Goal: Task Accomplishment & Management: Manage account settings

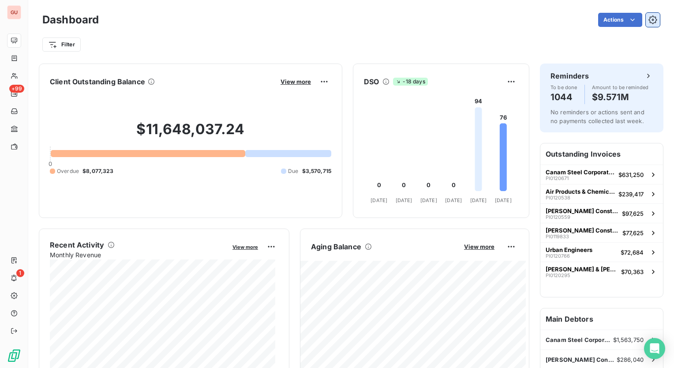
click at [648, 19] on icon "button" at bounding box center [652, 19] width 9 height 9
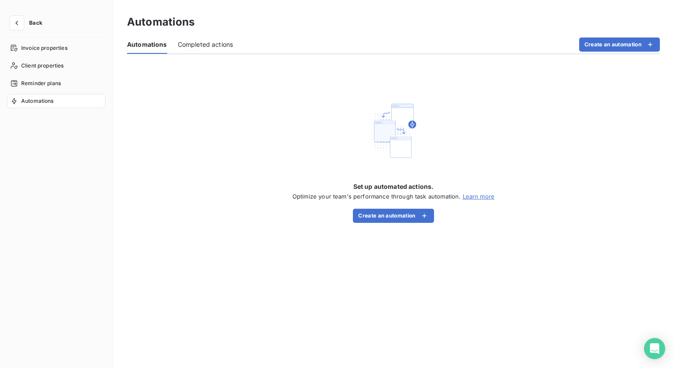
click at [200, 48] on span "Completed actions" at bounding box center [206, 44] width 56 height 9
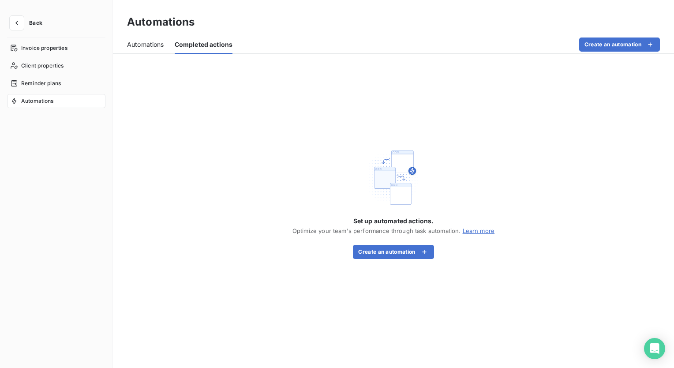
click at [150, 40] on span "Automations" at bounding box center [145, 44] width 37 height 9
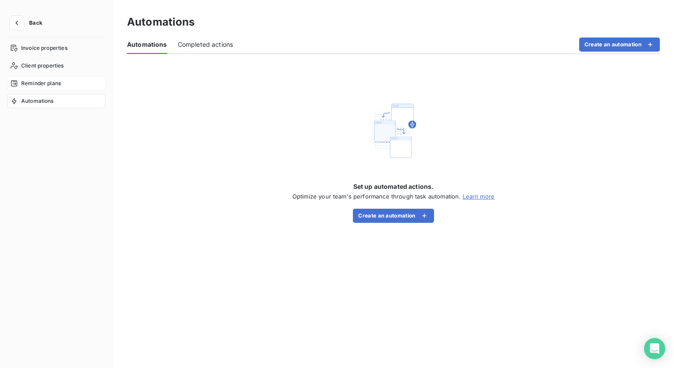
click at [34, 86] on span "Reminder plans" at bounding box center [41, 83] width 40 height 8
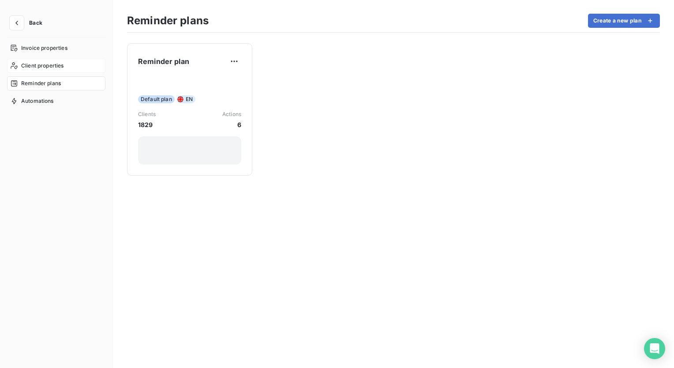
click at [41, 65] on span "Client properties" at bounding box center [42, 66] width 43 height 8
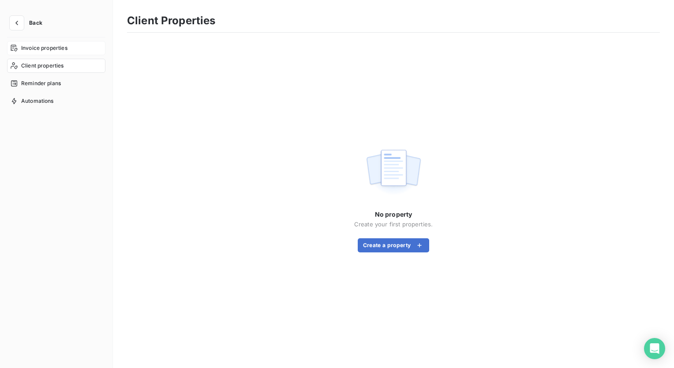
click at [48, 47] on span "Invoice properties" at bounding box center [44, 48] width 46 height 8
click at [41, 98] on span "Automations" at bounding box center [37, 101] width 33 height 8
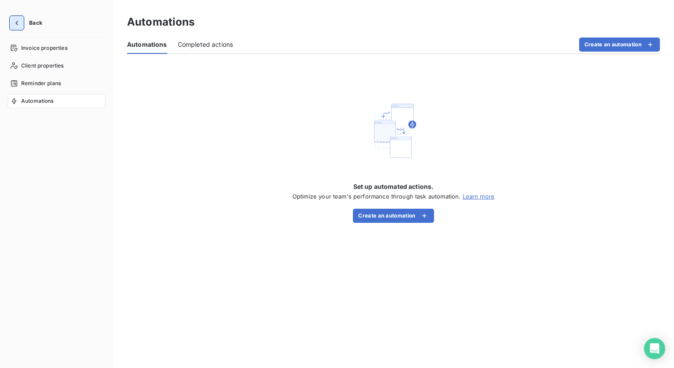
click at [17, 21] on icon "button" at bounding box center [16, 23] width 9 height 9
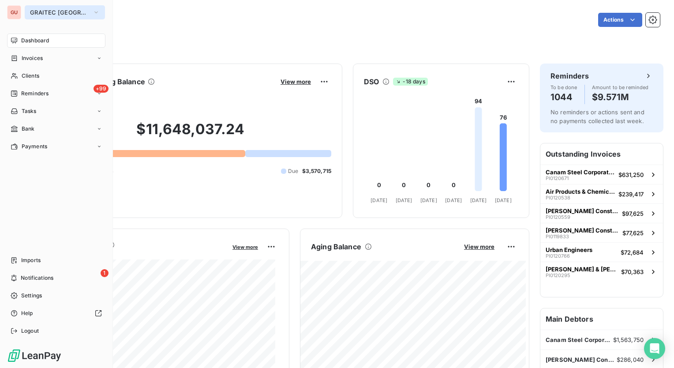
click at [93, 15] on icon "button" at bounding box center [96, 12] width 7 height 9
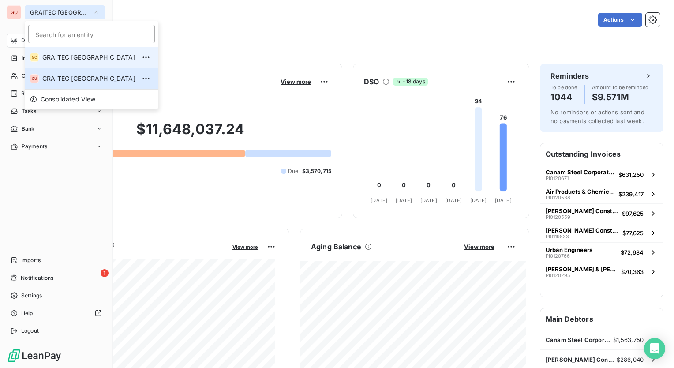
click at [58, 57] on span "GRAITEC [GEOGRAPHIC_DATA]" at bounding box center [88, 57] width 93 height 9
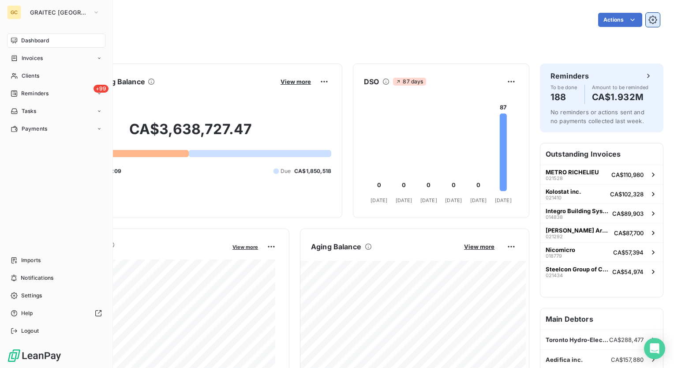
click at [648, 17] on icon "button" at bounding box center [652, 19] width 8 height 8
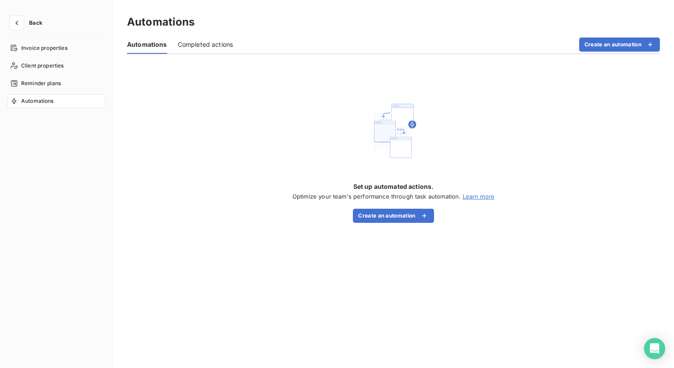
click at [196, 45] on span "Completed actions" at bounding box center [206, 44] width 56 height 9
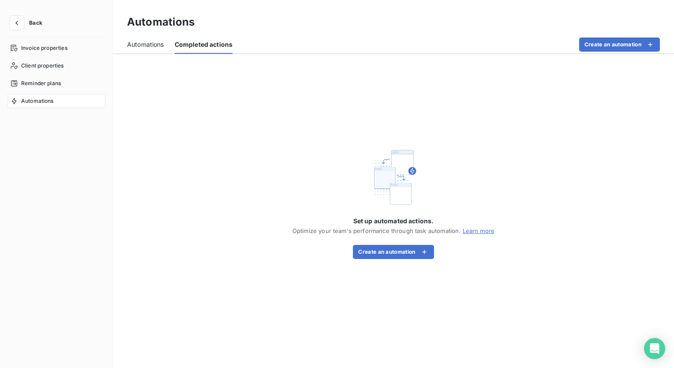
click at [156, 45] on span "Automations" at bounding box center [145, 44] width 37 height 9
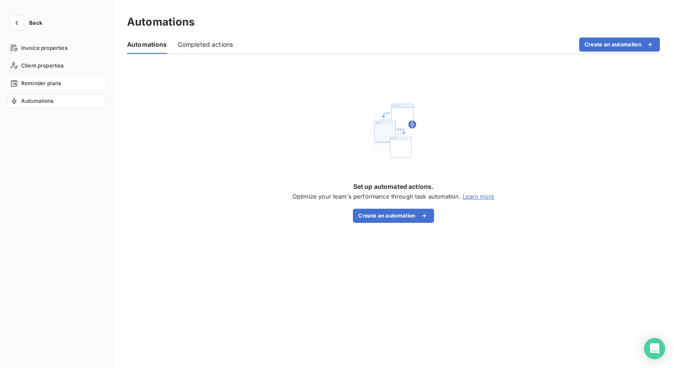
click at [41, 85] on span "Reminder plans" at bounding box center [41, 83] width 40 height 8
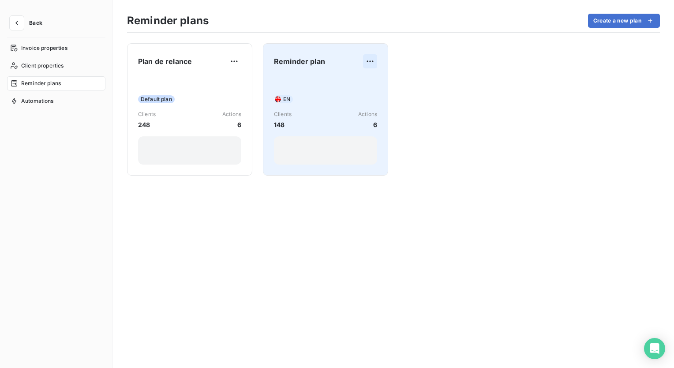
click at [369, 62] on html "Back Invoice properties Client properties Reminder plans Automations Reminder p…" at bounding box center [337, 184] width 674 height 368
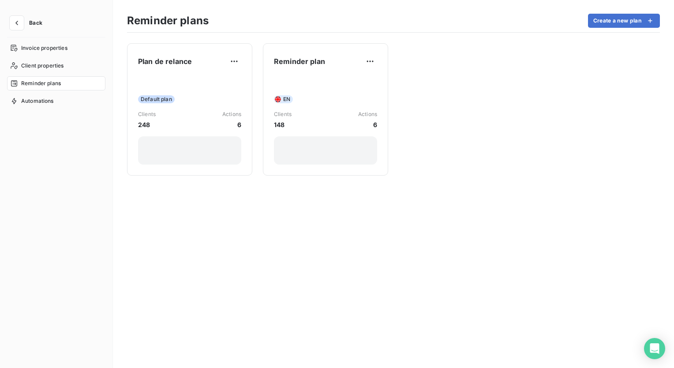
click at [288, 63] on html "Back Invoice properties Client properties Reminder plans Automations Reminder p…" at bounding box center [337, 184] width 674 height 368
click at [288, 63] on span "Reminder plan" at bounding box center [299, 61] width 51 height 11
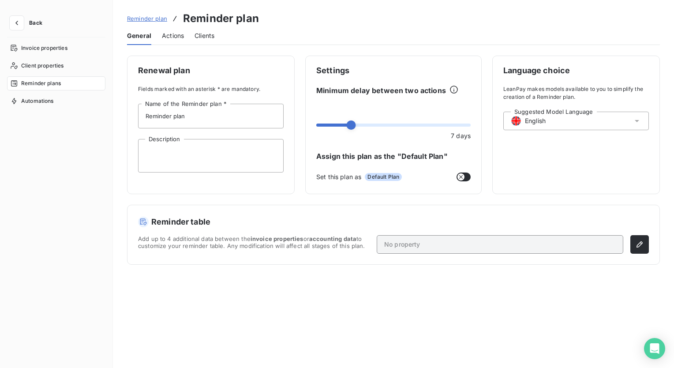
click at [169, 33] on span "Actions" at bounding box center [173, 35] width 22 height 9
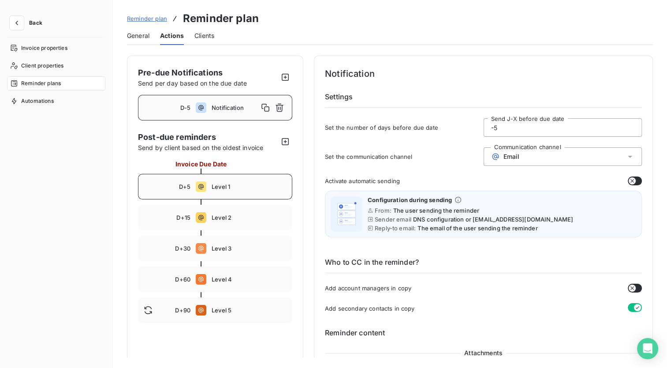
click at [237, 184] on span "Level 1" at bounding box center [249, 186] width 75 height 7
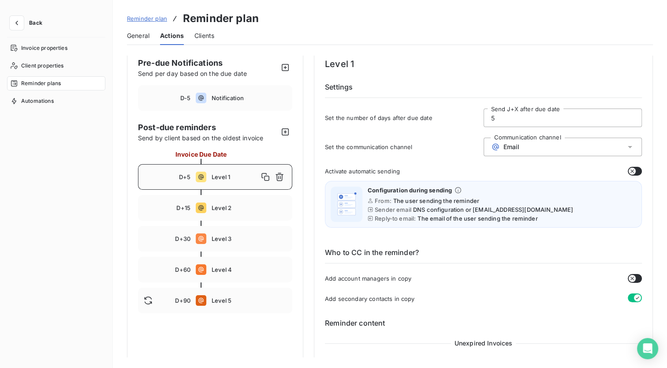
scroll to position [7, 0]
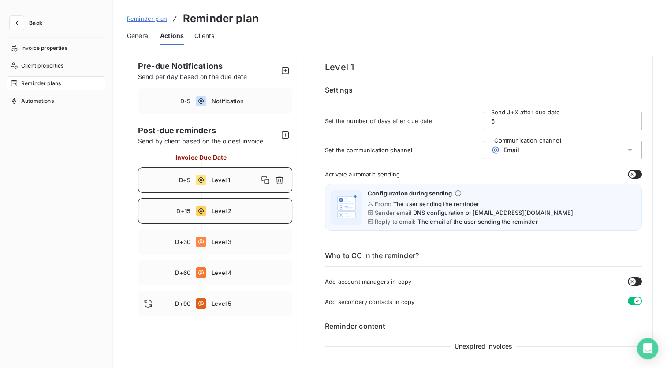
click at [256, 201] on div "D+15 Level 2" at bounding box center [215, 211] width 154 height 26
type input "15"
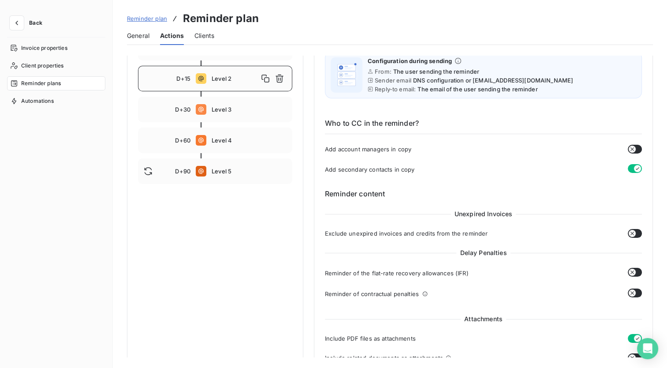
scroll to position [0, 0]
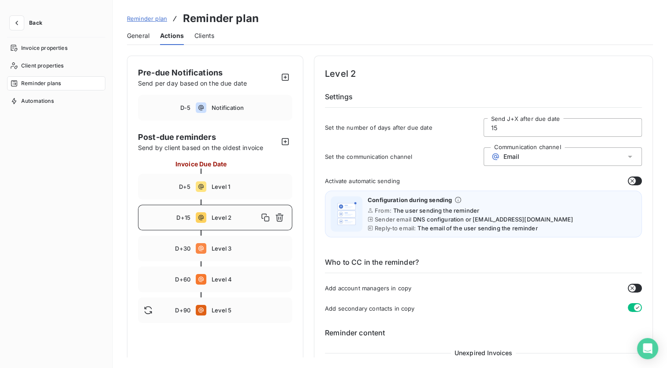
click at [138, 36] on span "General" at bounding box center [138, 35] width 22 height 9
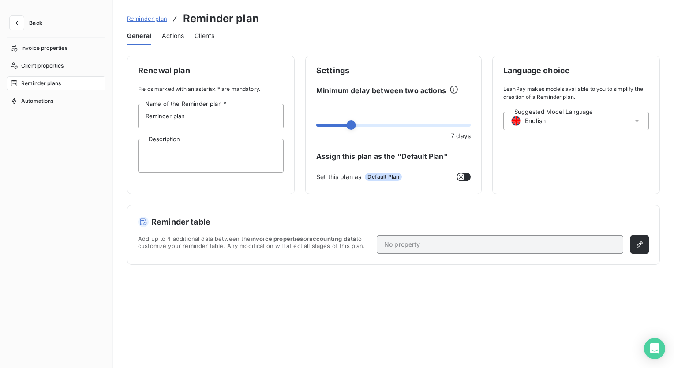
click at [638, 118] on icon at bounding box center [636, 120] width 9 height 9
click at [577, 52] on div "Reminder plan Reminder plan General Actions Clients Renewal plan Fields marked …" at bounding box center [393, 184] width 561 height 368
click at [168, 35] on span "Actions" at bounding box center [173, 35] width 22 height 9
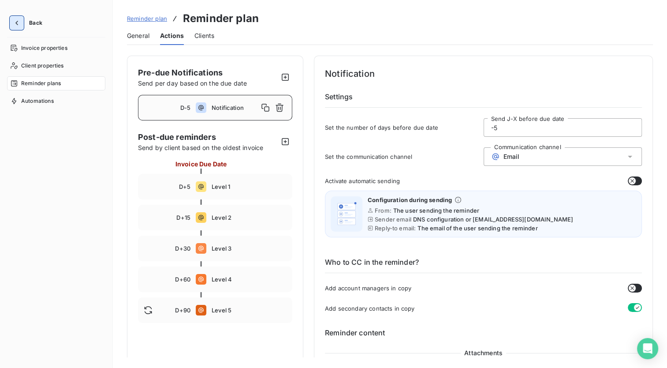
click at [16, 17] on button "button" at bounding box center [17, 23] width 14 height 14
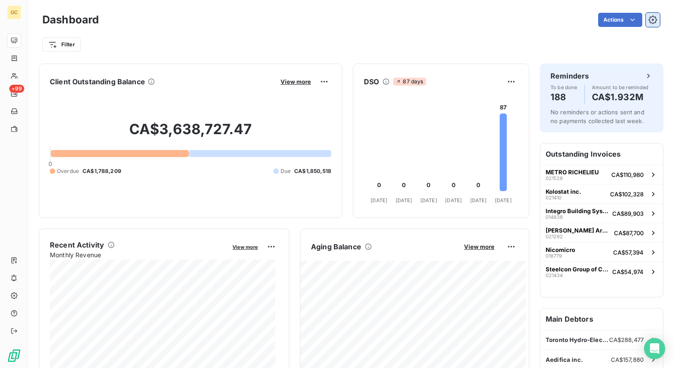
click at [648, 20] on icon "button" at bounding box center [652, 19] width 9 height 9
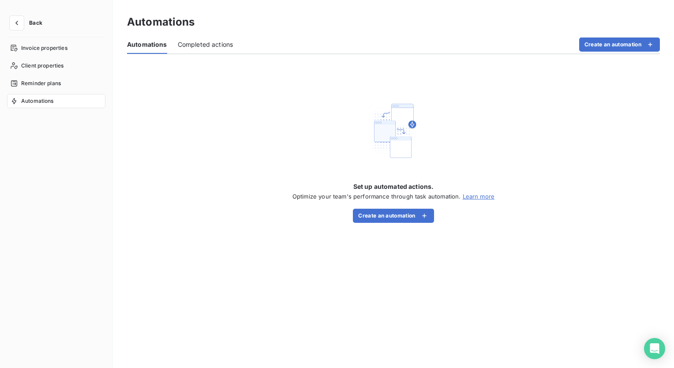
click at [212, 45] on span "Completed actions" at bounding box center [206, 44] width 56 height 9
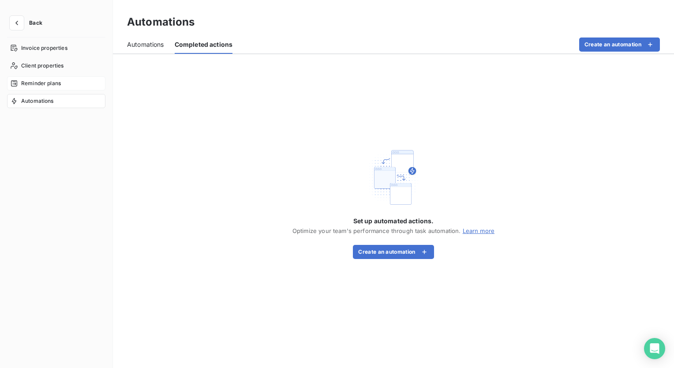
click at [64, 86] on div "Reminder plans" at bounding box center [56, 83] width 98 height 14
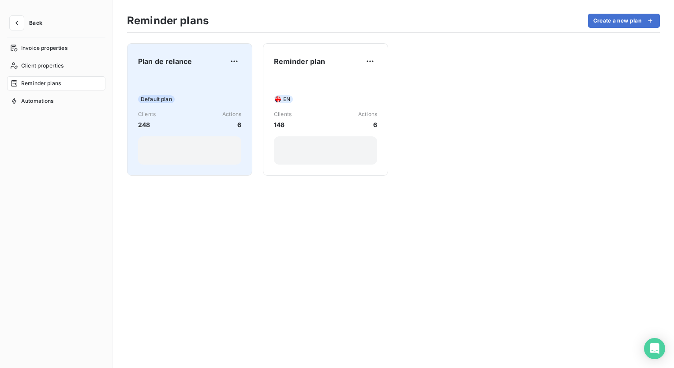
click at [180, 57] on span "Plan de relance" at bounding box center [165, 61] width 54 height 11
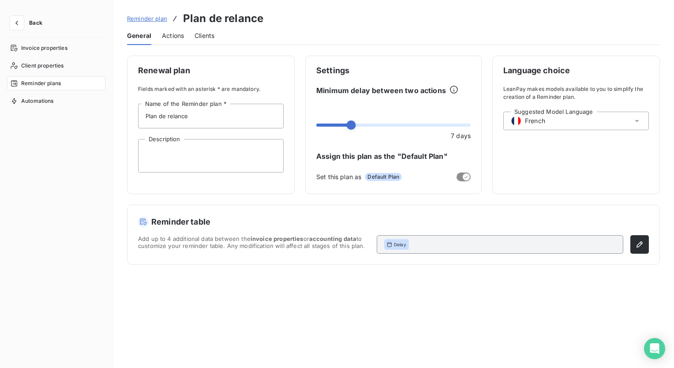
click at [183, 38] on span "Actions" at bounding box center [173, 35] width 22 height 9
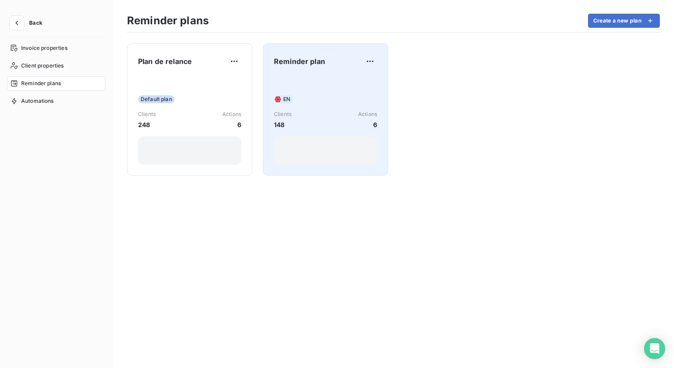
click at [294, 61] on span "Reminder plan" at bounding box center [299, 61] width 51 height 11
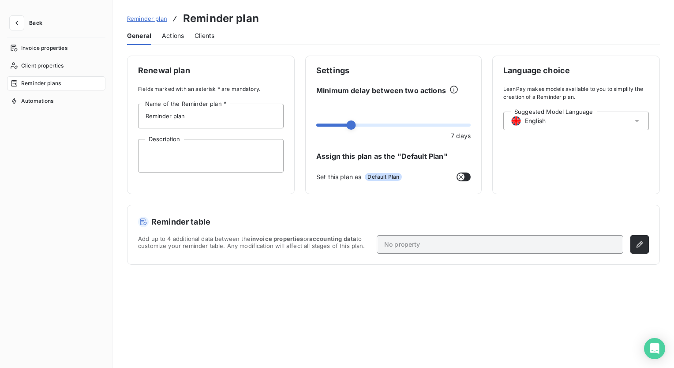
click at [171, 34] on span "Actions" at bounding box center [173, 35] width 22 height 9
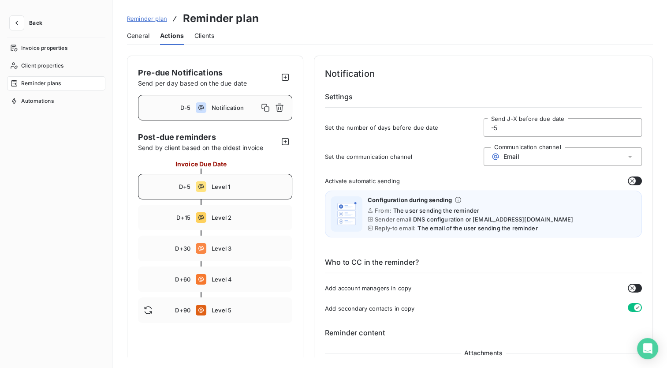
click at [222, 182] on div "D+5 Level 1" at bounding box center [215, 187] width 154 height 26
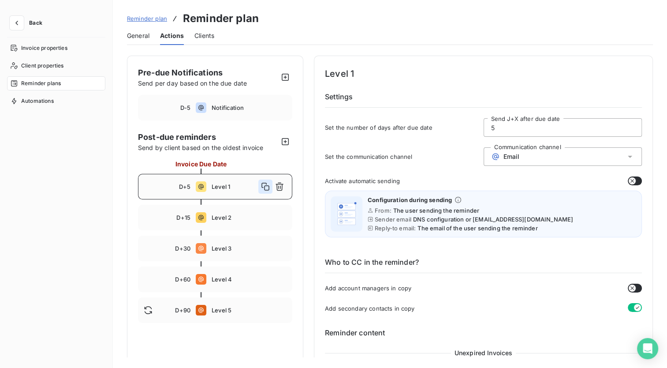
click at [265, 186] on icon "button" at bounding box center [265, 187] width 8 height 8
type input "6"
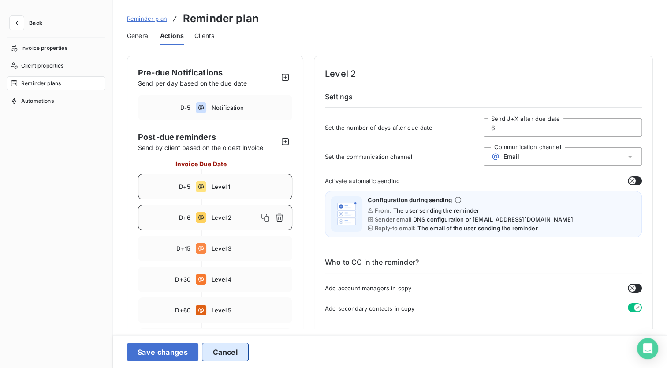
click at [240, 354] on button "Cancel" at bounding box center [225, 352] width 47 height 19
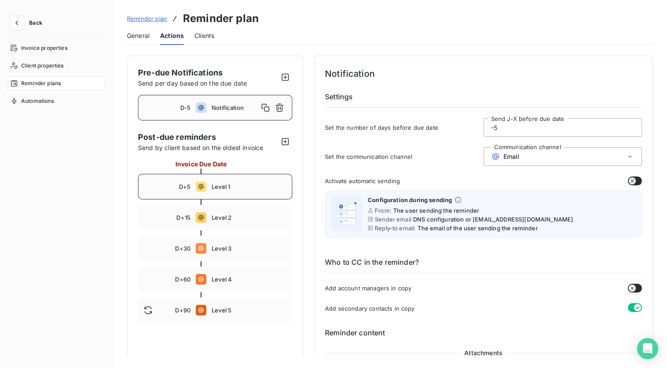
click at [201, 35] on span "Clients" at bounding box center [204, 35] width 20 height 9
